Goal: Task Accomplishment & Management: Complete application form

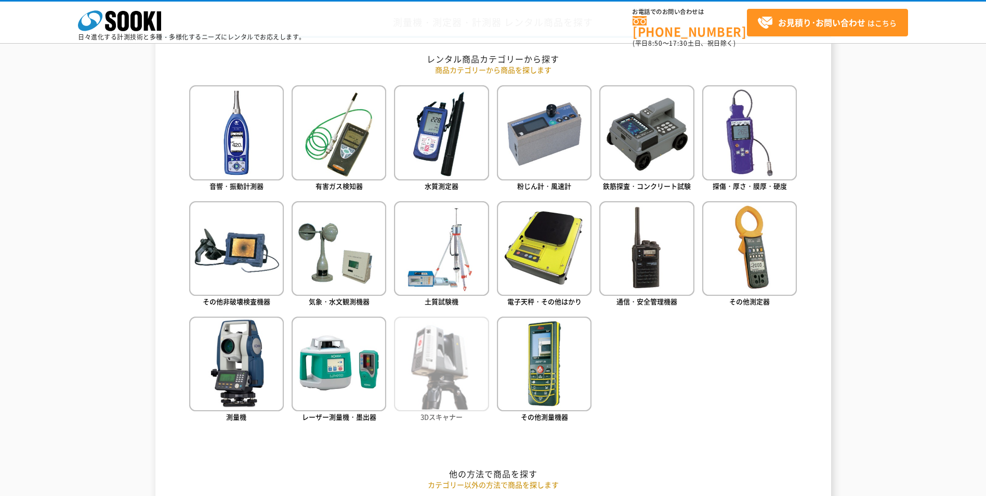
scroll to position [468, 0]
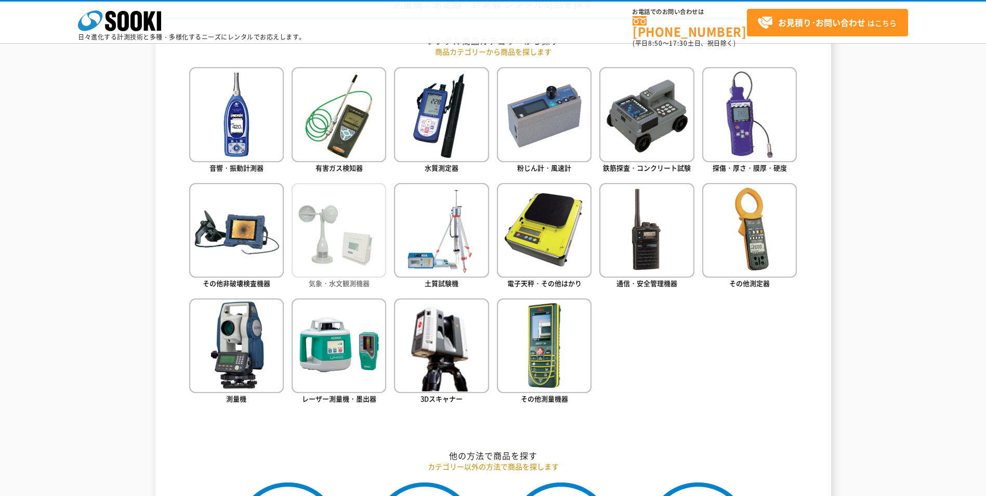
click at [320, 246] on img at bounding box center [339, 230] width 95 height 95
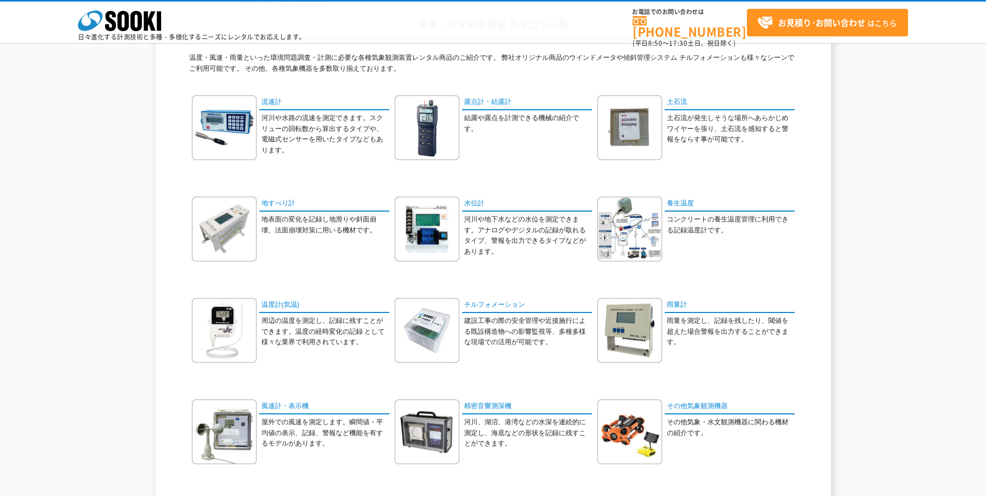
scroll to position [104, 0]
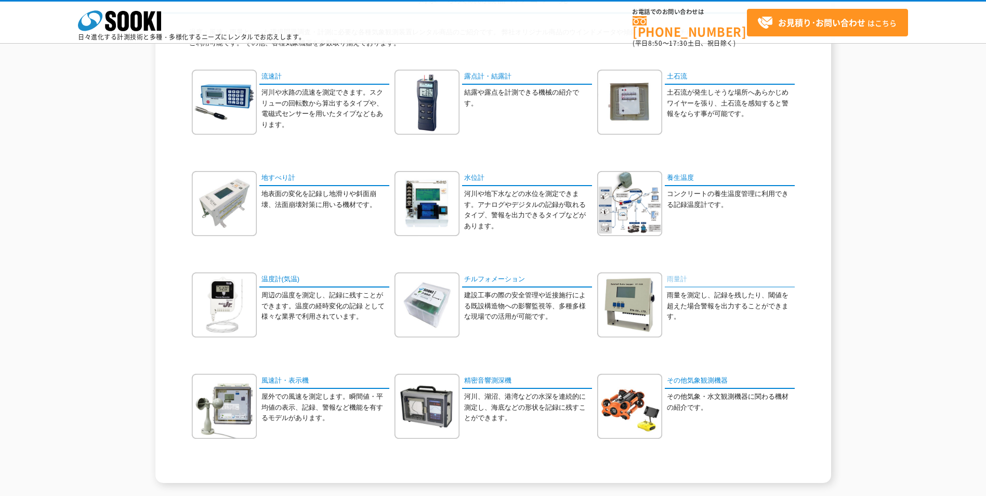
click at [688, 278] on link "雨量計" at bounding box center [730, 279] width 130 height 15
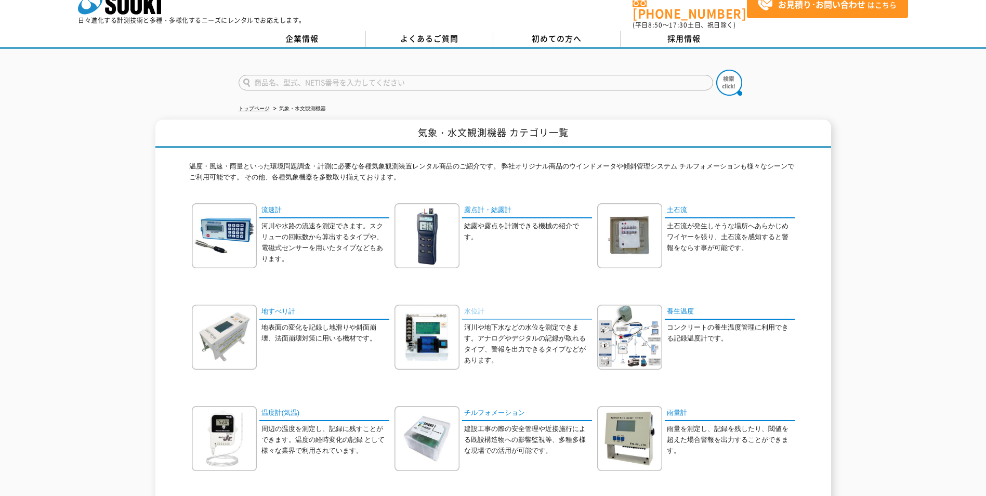
scroll to position [0, 0]
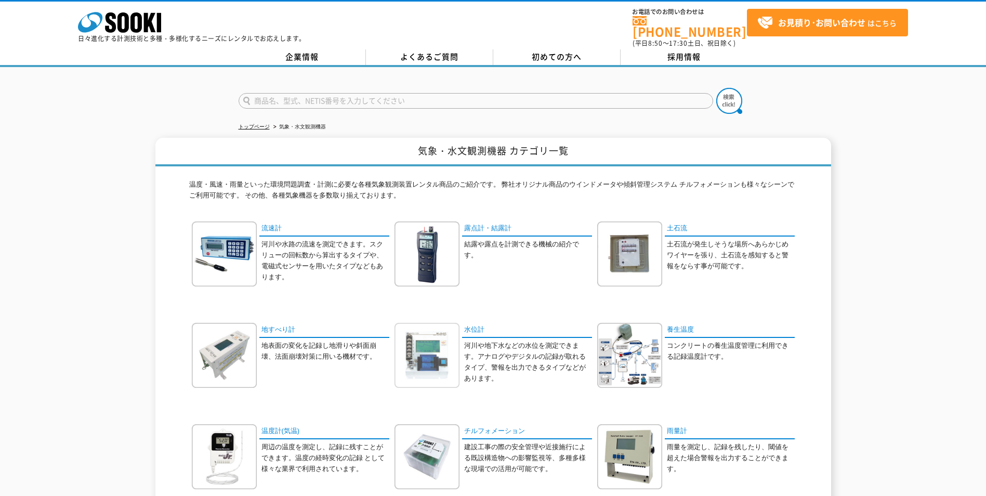
click at [419, 345] on img at bounding box center [426, 355] width 65 height 65
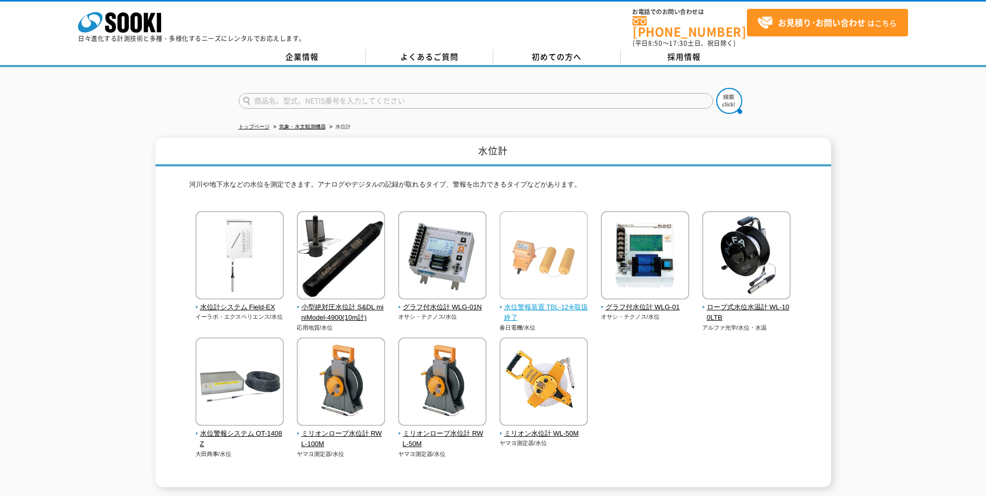
click at [561, 302] on span "水位警報装置 TBL-12※取扱終了" at bounding box center [543, 313] width 89 height 22
click at [234, 302] on span "水位計システム Field-EX" at bounding box center [239, 307] width 89 height 11
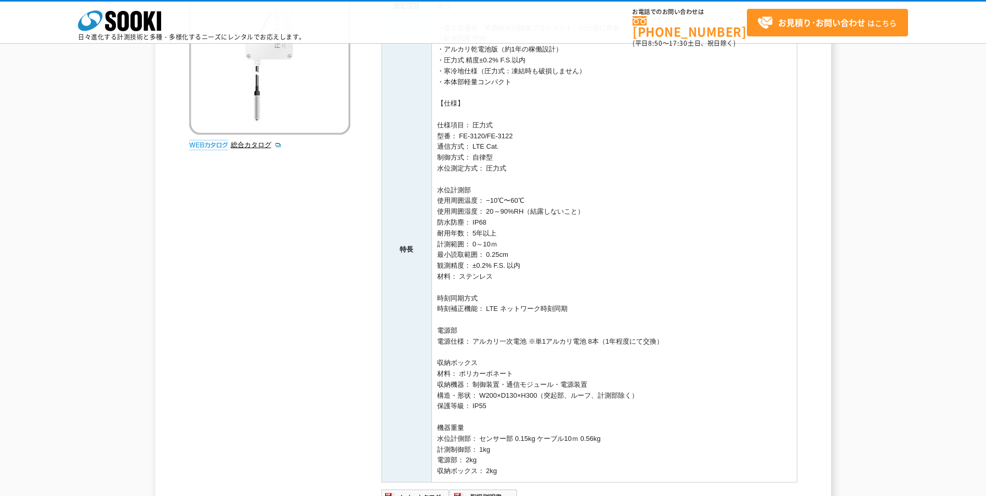
scroll to position [208, 0]
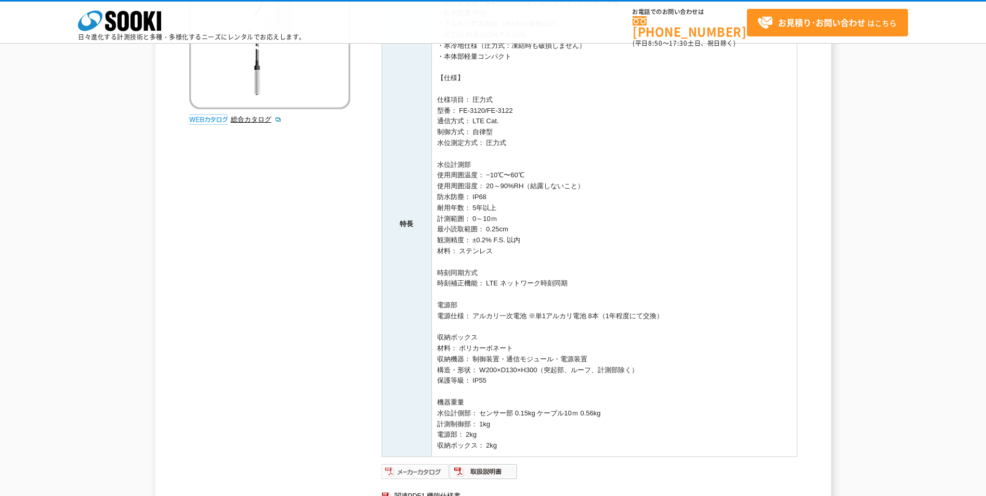
click at [416, 470] on img at bounding box center [415, 471] width 68 height 17
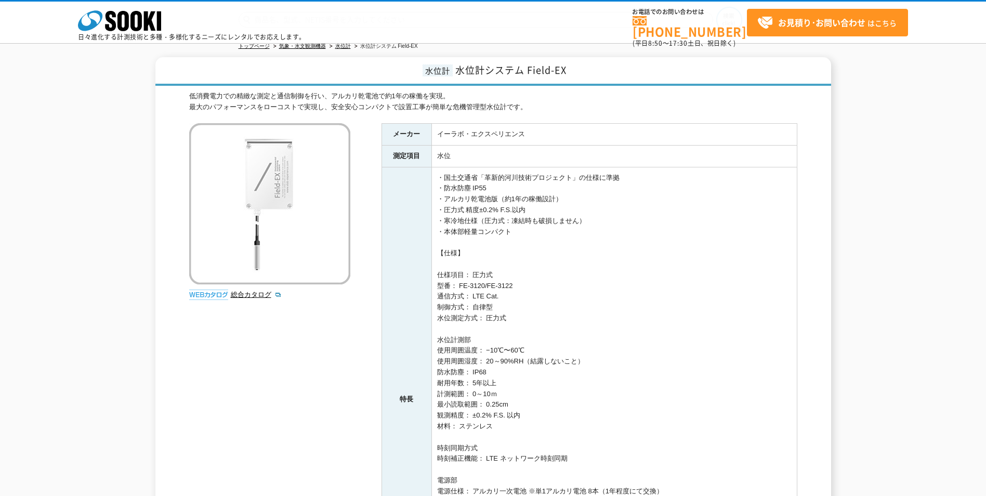
scroll to position [0, 0]
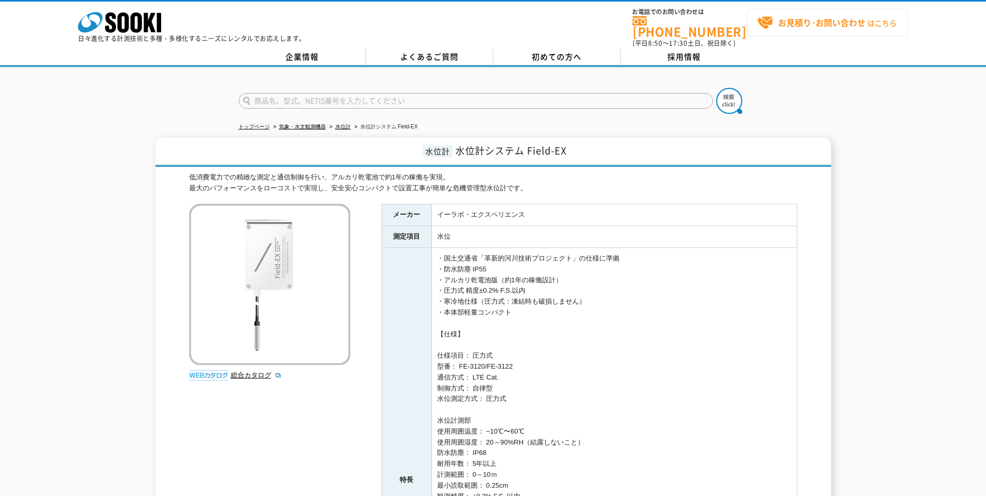
click at [846, 21] on strong "お見積り･お問い合わせ" at bounding box center [821, 22] width 87 height 12
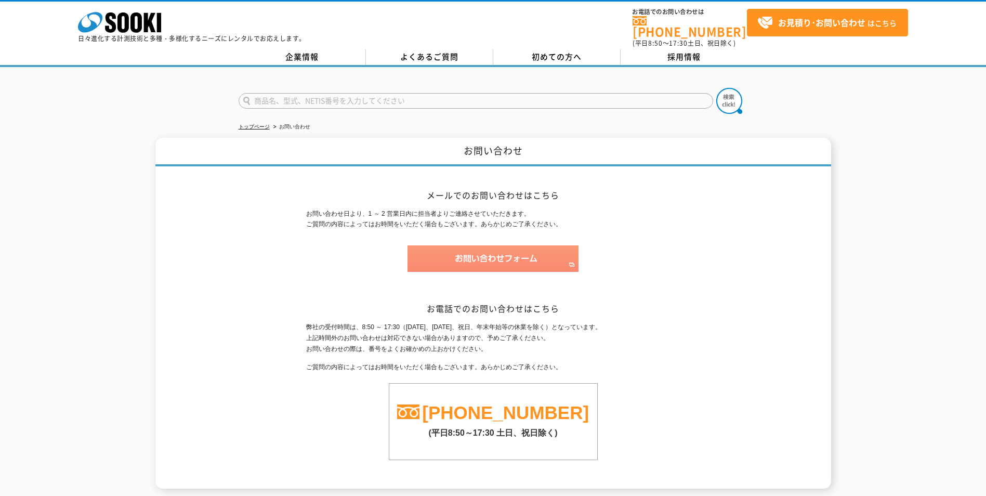
click at [497, 245] on img at bounding box center [492, 258] width 171 height 27
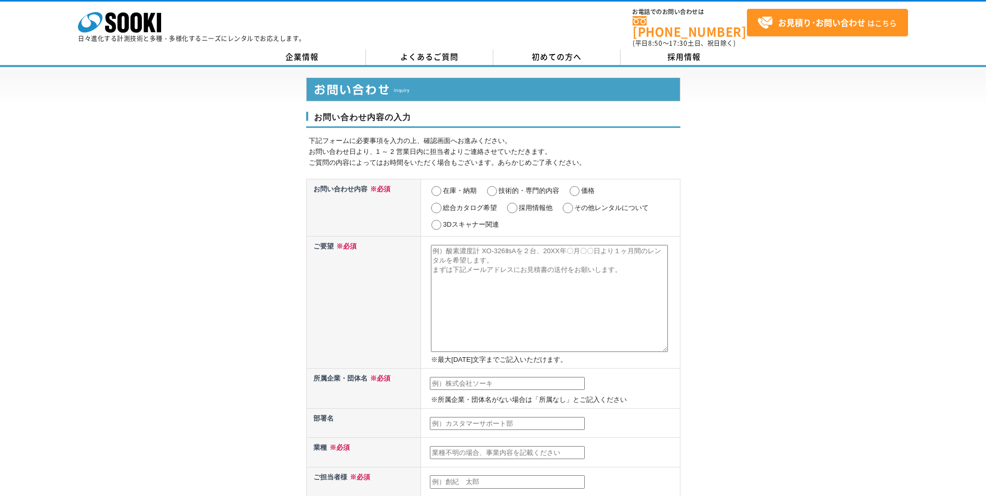
click at [572, 186] on input "価格" at bounding box center [574, 191] width 13 height 10
radio input "true"
click at [494, 258] on textarea at bounding box center [549, 298] width 237 height 107
click at [477, 253] on textarea at bounding box center [549, 298] width 237 height 107
type textarea "f"
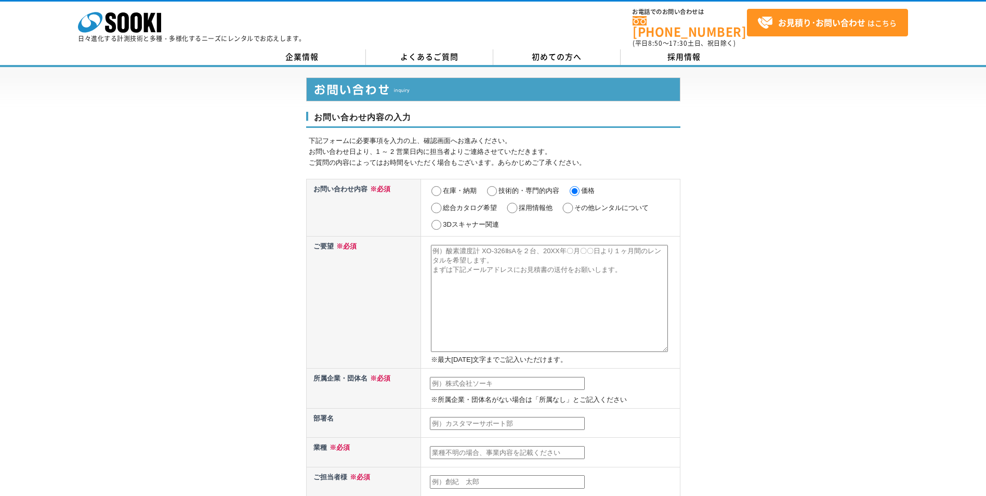
click at [500, 251] on textarea at bounding box center [549, 298] width 237 height 107
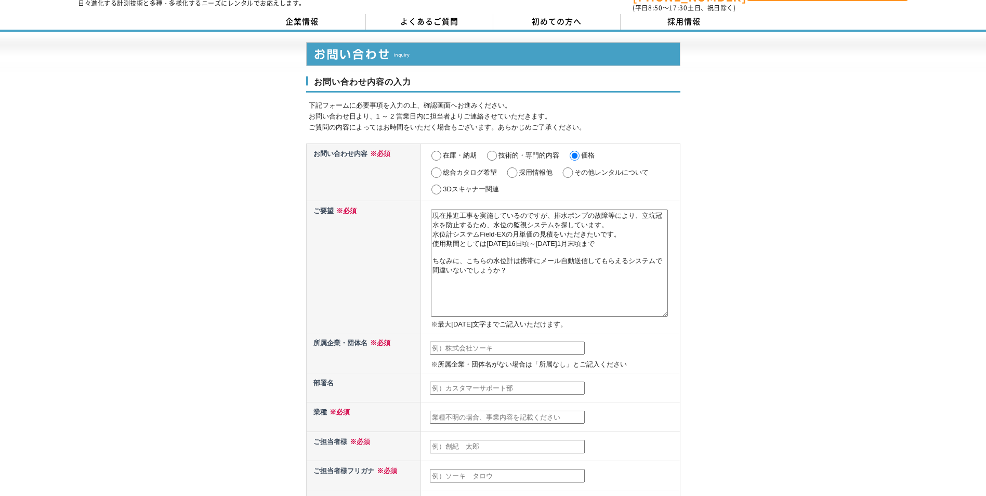
scroll to position [52, 0]
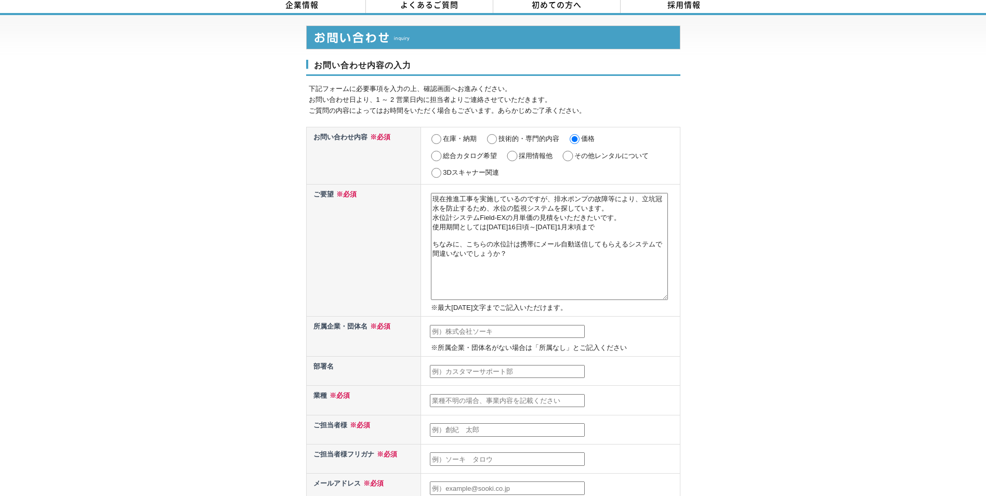
type textarea "現在推進工事を実施しているのですが、排水ポンプの故障等により、立坑冠水を防止するため、水位の監視システムを探しています。 水位計システムField-EXの月単…"
click at [455, 325] on input "text" at bounding box center [507, 332] width 155 height 14
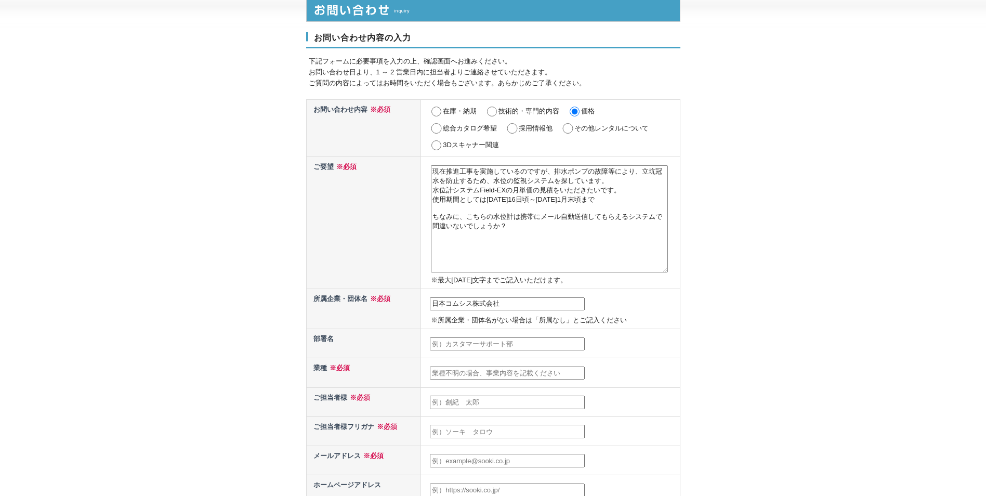
scroll to position [104, 0]
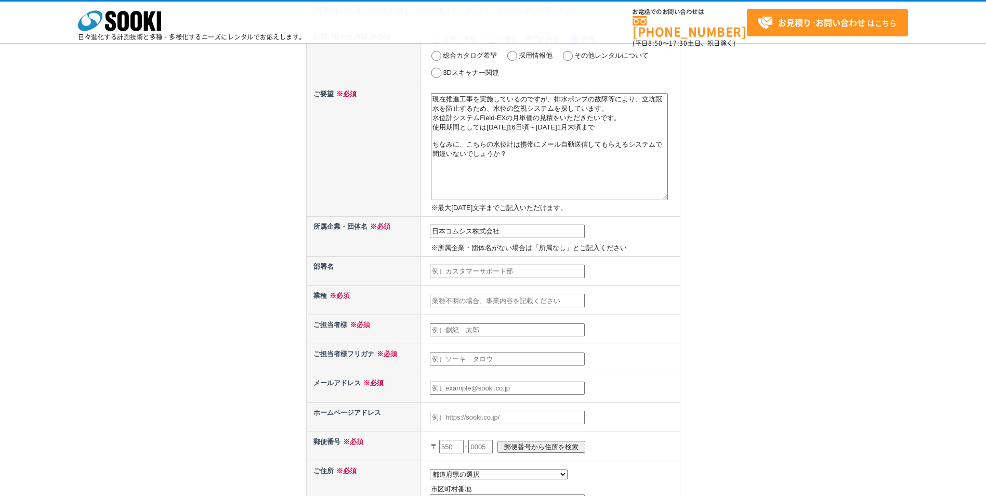
type input "日本コムシス株式会社"
click at [494, 273] on input "text" at bounding box center [507, 271] width 155 height 14
type input "土木事業部"
click at [490, 301] on input "text" at bounding box center [507, 301] width 155 height 14
type input "建設業"
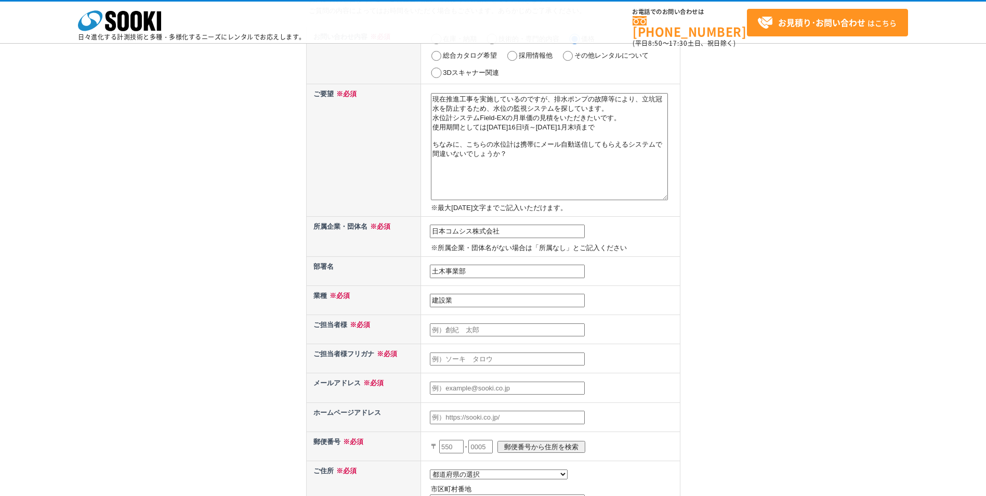
click at [456, 333] on input "text" at bounding box center [507, 330] width 155 height 14
type input "中山　晶裕"
type input "ナカヤマ"
type input "あきｈ\"
click at [489, 354] on input "ナカヤマ" at bounding box center [507, 359] width 155 height 14
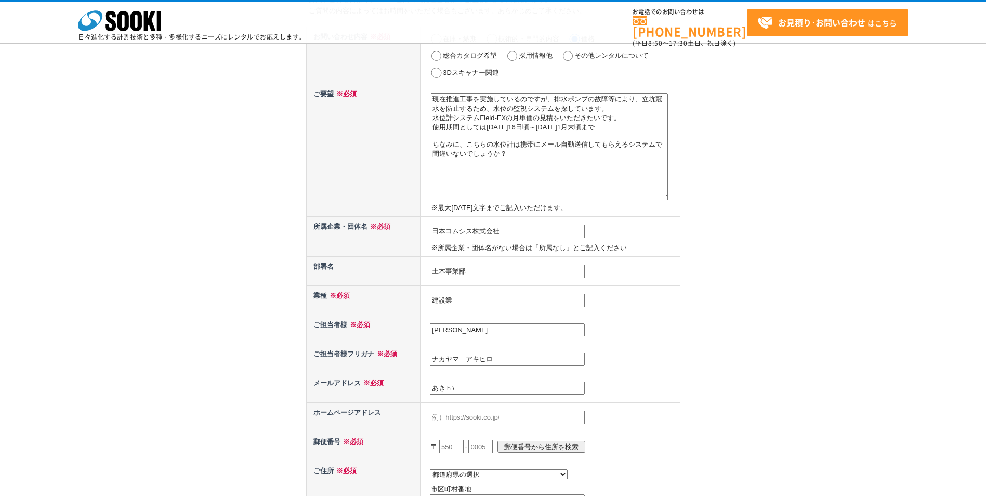
type input "ナカヤマ　アキヒロ"
click at [489, 391] on input "あきｈ\" at bounding box center [507, 388] width 155 height 14
type input "あ"
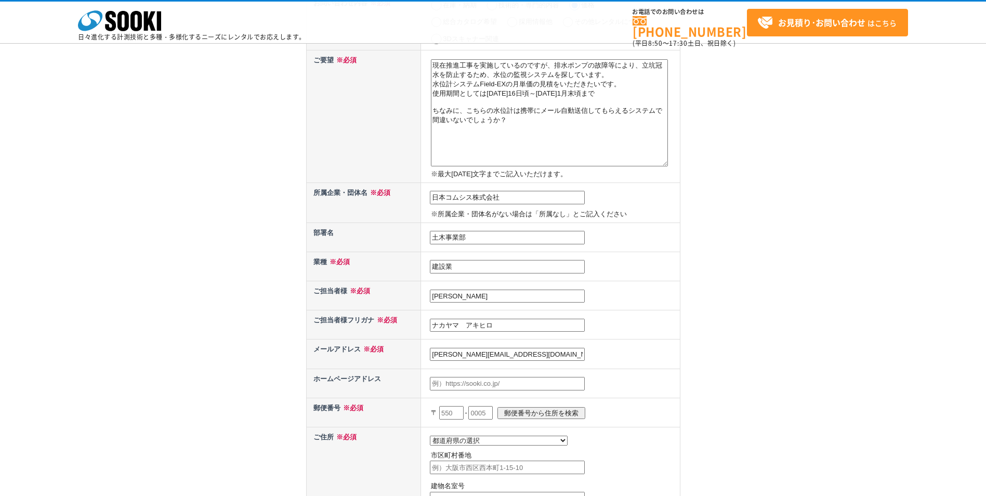
scroll to position [156, 0]
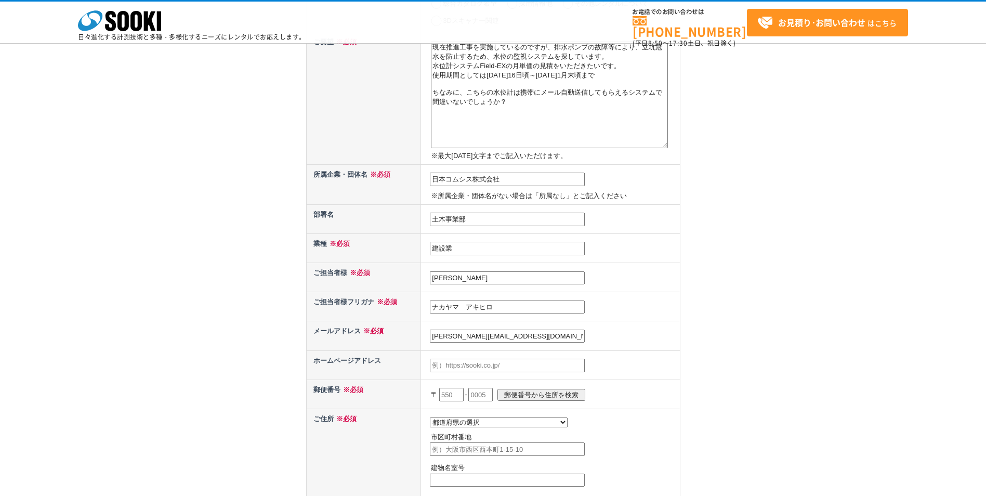
type input "nakayama-akihiro@comsys.co.jp"
click at [460, 397] on input "text" at bounding box center [451, 395] width 24 height 14
type input "195"
type input "0062"
click at [538, 395] on input "郵便番号から住所を検索" at bounding box center [541, 395] width 88 height 12
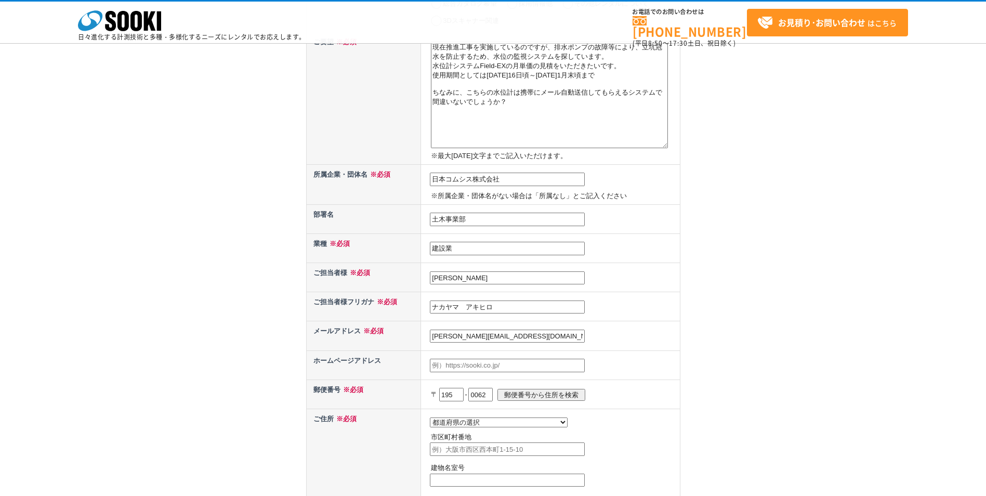
select select "13"
click at [501, 452] on input "町田市大蔵町" at bounding box center [507, 449] width 155 height 14
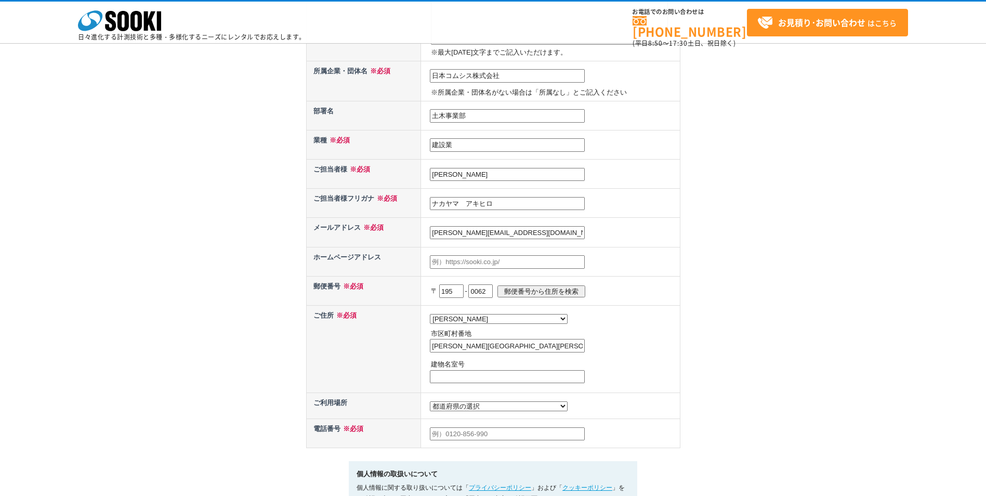
scroll to position [260, 0]
drag, startPoint x: 499, startPoint y: 348, endPoint x: 586, endPoint y: 343, distance: 86.9
click at [586, 343] on td "都道府県の選択 北海道 青森県 岩手県 宮城県 秋田県 山形県 福島県 茨城県 栃木県 群馬県 埼玉県 千葉県 東京都 神奈川県 新潟県 富山県 石川県 福井…" at bounding box center [550, 347] width 259 height 87
type input "町田市大蔵町5002-1"
type input "1階"
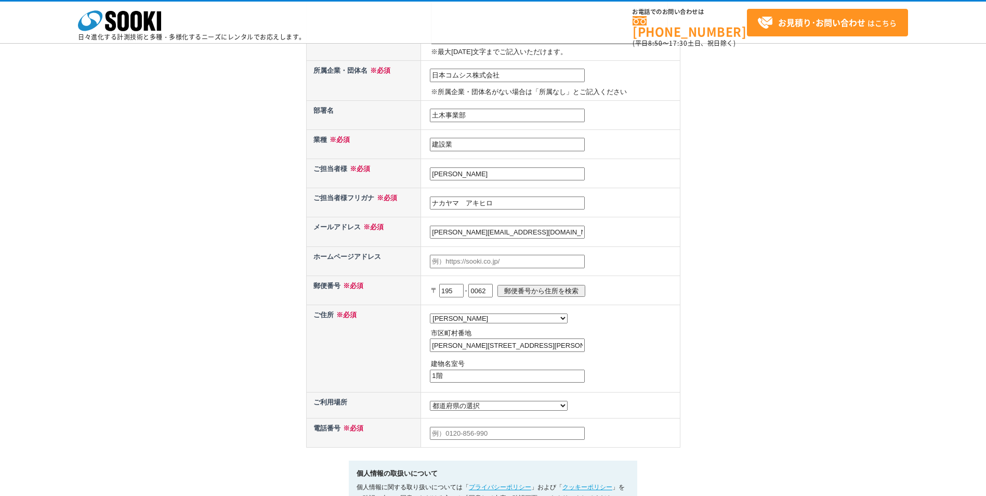
click at [481, 411] on select "都道府県の選択 利用場所未定 北海道 青森県 岩手県 宮城県 秋田県 山形県 福島県 茨城県 栃木県 群馬県 埼玉県 千葉県 東京都 神奈川県 新潟県 富山県…" at bounding box center [499, 406] width 138 height 10
select select "13"
click at [430, 403] on select "都道府県の選択 利用場所未定 北海道 青森県 岩手県 宮城県 秋田県 山形県 福島県 茨城県 栃木県 群馬県 埼玉県 千葉県 東京都 神奈川県 新潟県 富山県…" at bounding box center [499, 406] width 138 height 10
click at [462, 439] on input "text" at bounding box center [507, 434] width 155 height 14
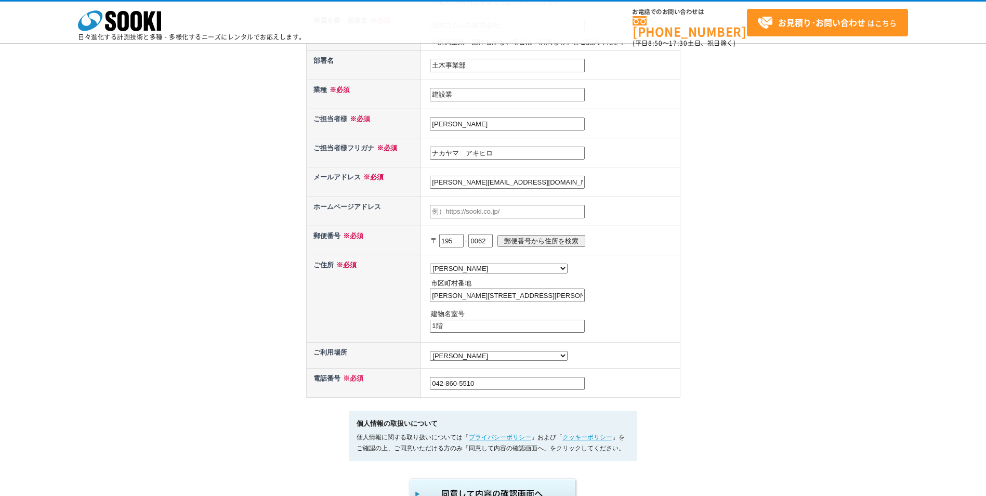
scroll to position [364, 0]
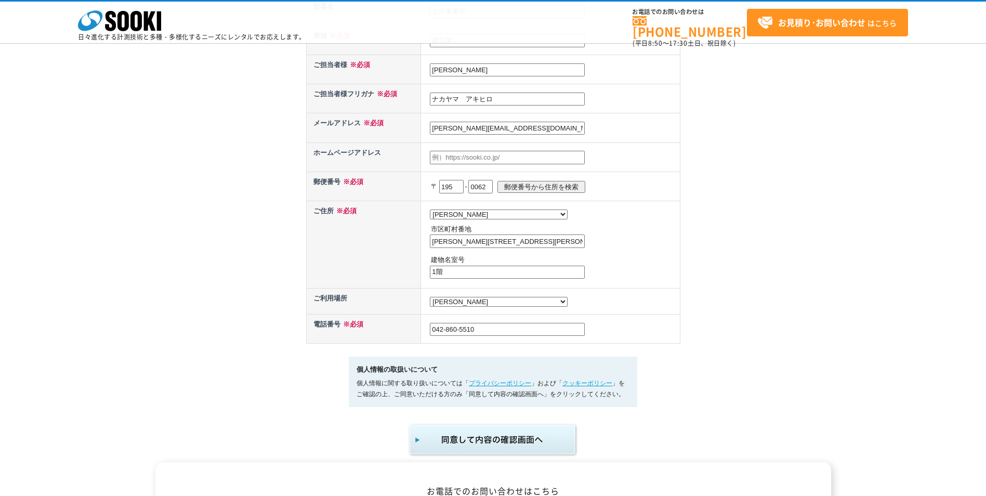
drag, startPoint x: 500, startPoint y: 335, endPoint x: 340, endPoint y: 336, distance: 160.6
click at [340, 336] on tr "電話番号 ※必須 042-860-5510" at bounding box center [493, 328] width 374 height 29
type input "090-7739-0724"
click at [462, 451] on img "submit" at bounding box center [493, 439] width 170 height 34
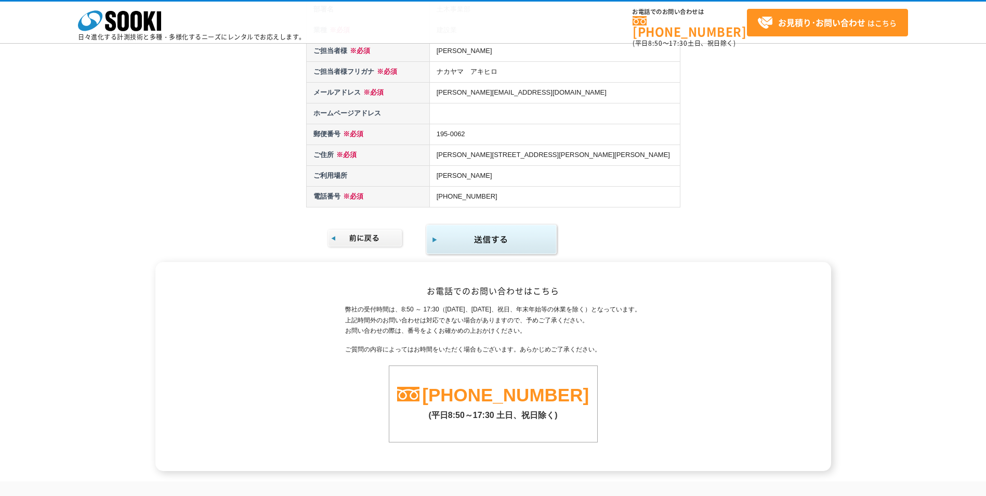
scroll to position [315, 0]
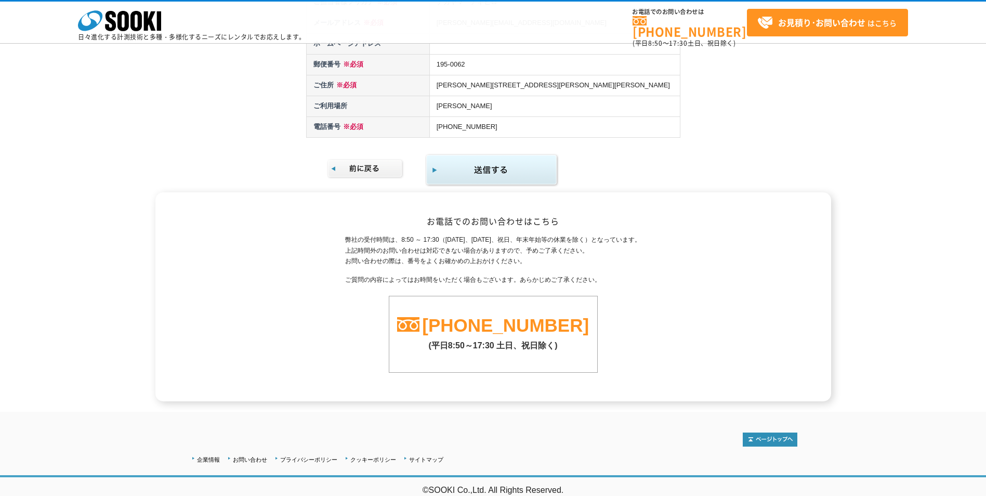
click at [518, 168] on img "submit" at bounding box center [492, 170] width 134 height 34
